Goal: Find specific page/section

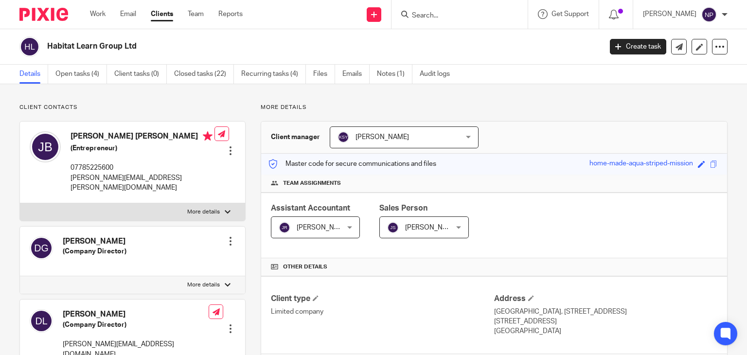
drag, startPoint x: 72, startPoint y: 134, endPoint x: 160, endPoint y: 138, distance: 88.7
click at [160, 138] on h4 "[PERSON_NAME] [PERSON_NAME]" at bounding box center [143, 137] width 144 height 12
copy h4 "[PERSON_NAME] [PERSON_NAME]"
click at [436, 16] on input "Search" at bounding box center [455, 16] width 88 height 9
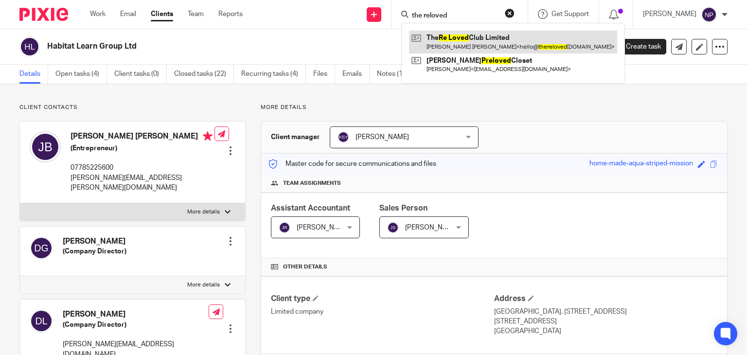
type input "the reloved"
click at [512, 41] on link at bounding box center [513, 42] width 208 height 22
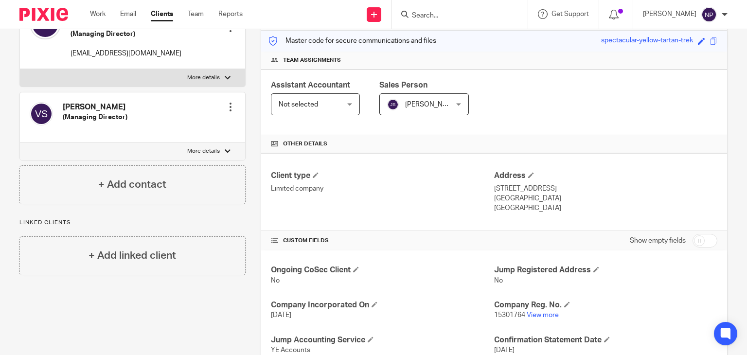
scroll to position [195, 0]
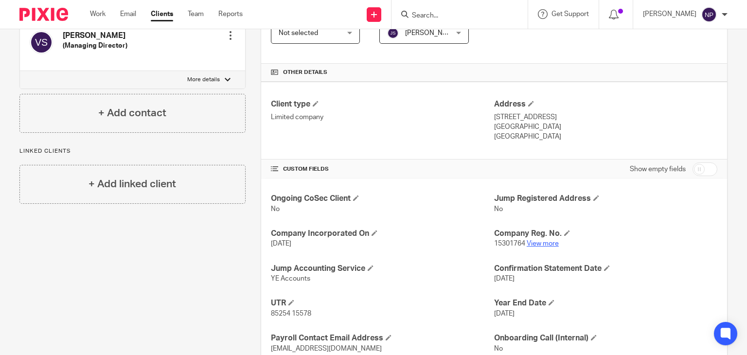
click at [542, 240] on link "View more" at bounding box center [543, 243] width 32 height 7
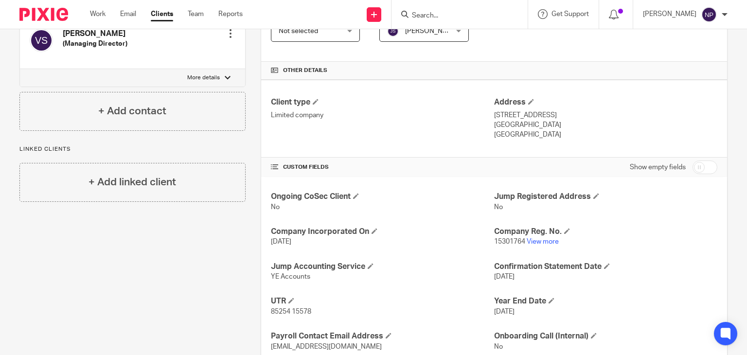
scroll to position [262, 0]
